Goal: Transaction & Acquisition: Book appointment/travel/reservation

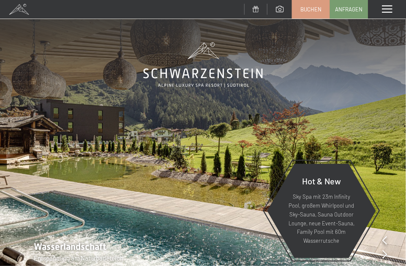
click at [391, 8] on span at bounding box center [387, 9] width 10 height 8
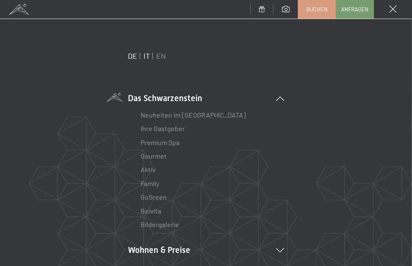
click at [144, 54] on link "IT" at bounding box center [147, 55] width 6 height 9
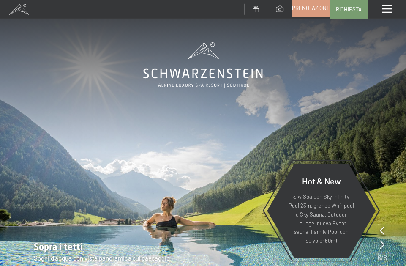
click at [308, 9] on span "Prenotazione" at bounding box center [311, 8] width 38 height 8
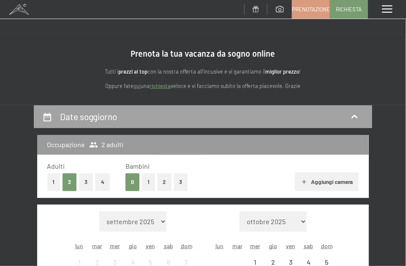
scroll to position [42, 0]
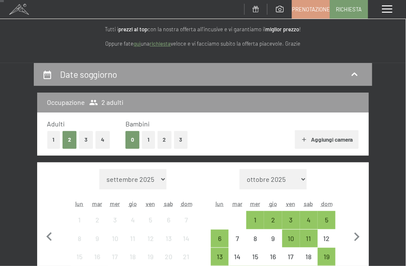
click at [163, 138] on button "2" at bounding box center [164, 139] width 14 height 17
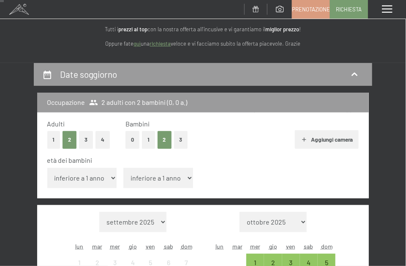
click at [92, 176] on select "inferiore a 1 anno 1 anno 2 anni 3 anni 4 anni 5 anni 6 anni 7 anni 8 anni 9 an…" at bounding box center [82, 178] width 70 height 20
select select "3"
click at [47, 168] on select "inferiore a 1 anno 1 anno 2 anni 3 anni 4 anni 5 anni 6 anni 7 anni 8 anni 9 an…" at bounding box center [82, 178] width 70 height 20
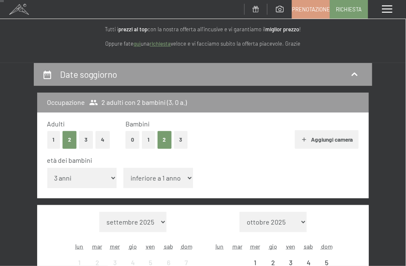
click at [165, 177] on select "inferiore a 1 anno 1 anno 2 anni 3 anni 4 anni 5 anni 6 anni 7 anni 8 anni 9 an…" at bounding box center [158, 178] width 70 height 20
select select "6"
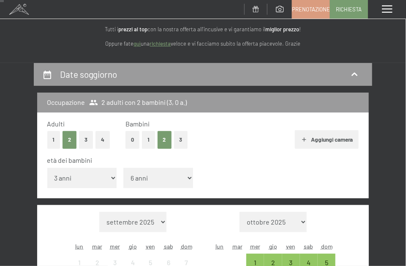
click at [123, 168] on select "inferiore a 1 anno 1 anno 2 anni 3 anni 4 anni 5 anni 6 anni 7 anni 8 anni 9 an…" at bounding box center [158, 178] width 70 height 20
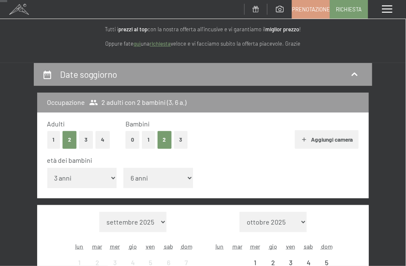
scroll to position [127, 0]
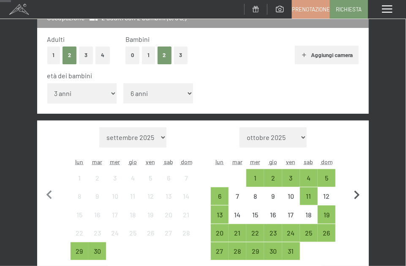
click at [358, 194] on icon "button" at bounding box center [356, 194] width 5 height 9
select select "[DATE]"
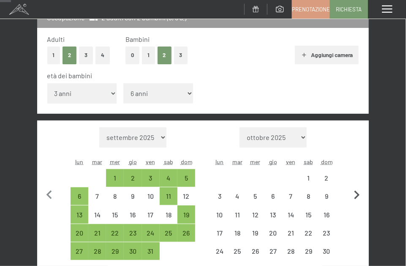
click at [358, 194] on icon "button" at bounding box center [356, 194] width 5 height 9
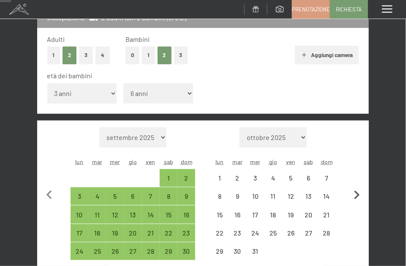
select select "[DATE]"
click at [358, 194] on icon "button" at bounding box center [356, 194] width 5 height 9
select select "[DATE]"
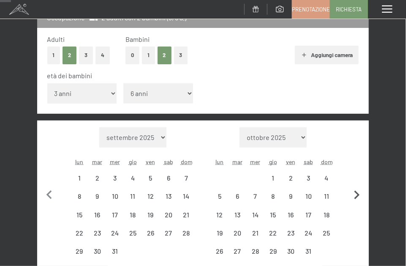
select select "[DATE]"
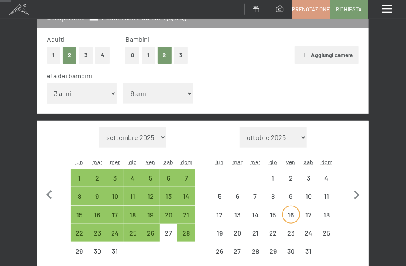
select select "[DATE]"
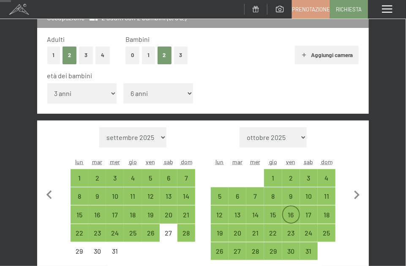
click at [292, 214] on div "16" at bounding box center [291, 219] width 16 height 16
select select "[DATE]"
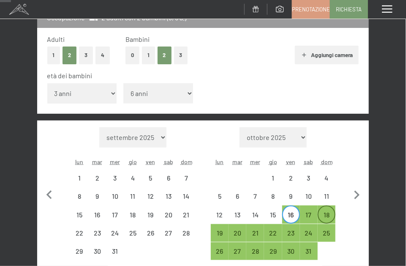
click at [329, 213] on div "18" at bounding box center [326, 219] width 16 height 16
select select "[DATE]"
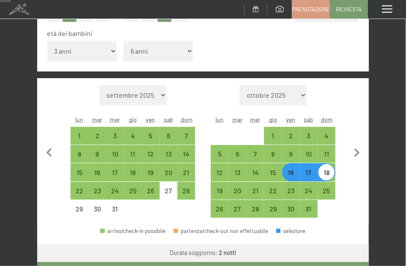
scroll to position [253, 0]
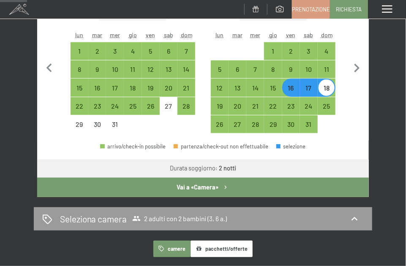
click at [206, 186] on button "Vai a «Camera»" at bounding box center [202, 186] width 331 height 19
select select "[DATE]"
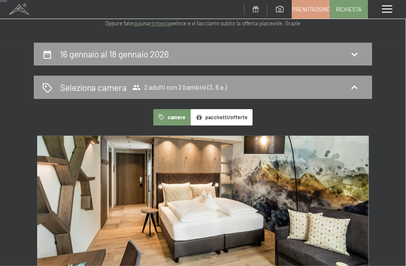
scroll to position [0, 0]
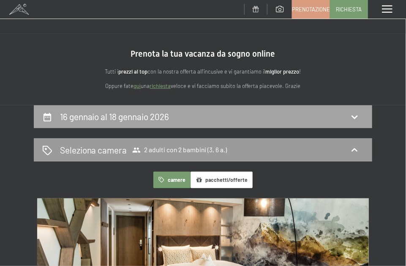
click at [136, 115] on h2 "16 gennaio al 18 gennaio 2026" at bounding box center [114, 116] width 109 height 11
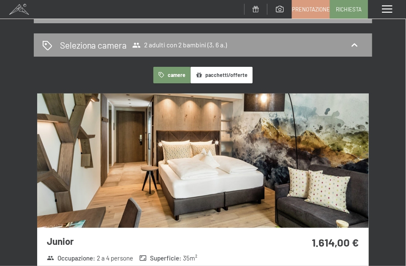
select select "3"
select select "6"
select select "[DATE]"
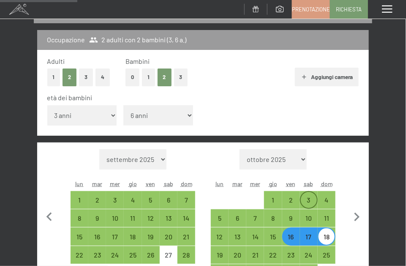
scroll to position [147, 0]
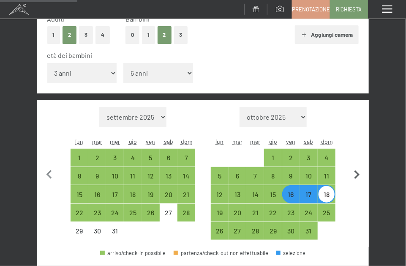
click at [358, 173] on icon "button" at bounding box center [356, 174] width 5 height 9
select select "[DATE]"
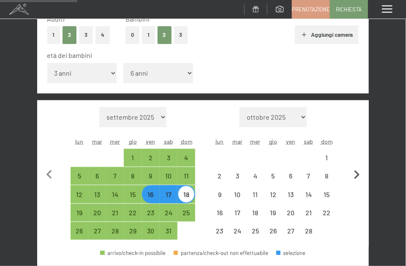
click at [358, 173] on icon "button" at bounding box center [356, 174] width 5 height 9
select select "[DATE]"
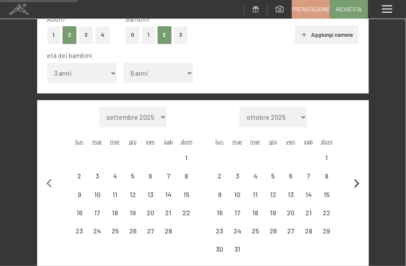
select select "[DATE]"
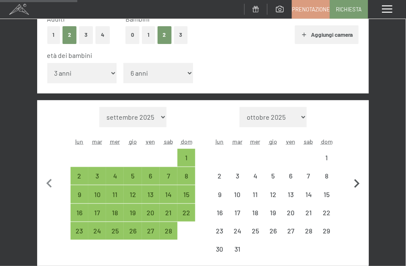
select select "[DATE]"
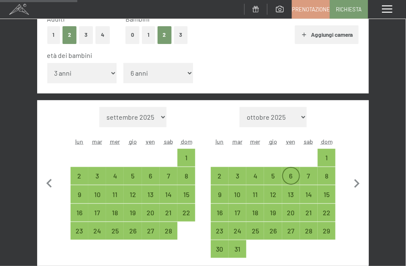
click at [291, 174] on div "6" at bounding box center [291, 180] width 16 height 16
select select "[DATE]"
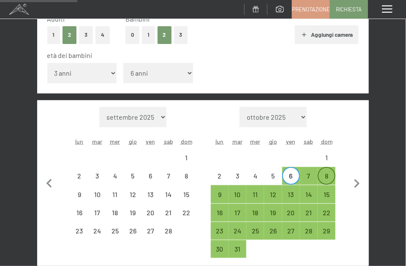
click at [327, 176] on div "8" at bounding box center [326, 180] width 16 height 16
select select "[DATE]"
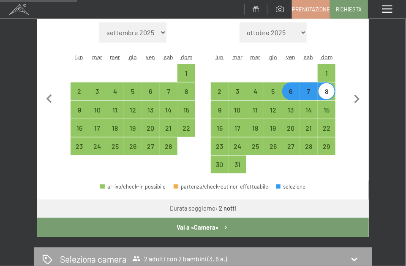
scroll to position [316, 0]
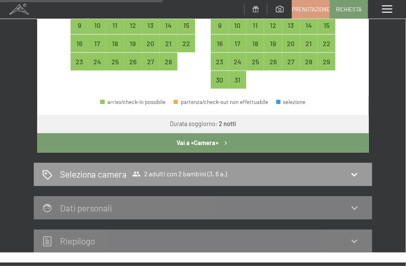
click at [201, 144] on button "Vai a «Camera»" at bounding box center [202, 142] width 331 height 19
select select "[DATE]"
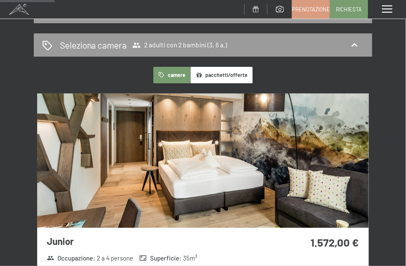
scroll to position [0, 0]
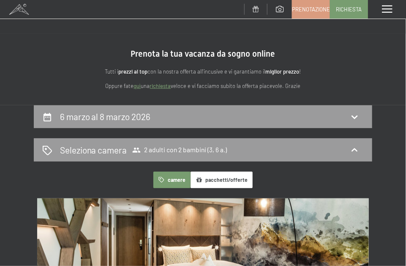
click at [19, 7] on span at bounding box center [19, 9] width 38 height 19
